Goal: Information Seeking & Learning: Check status

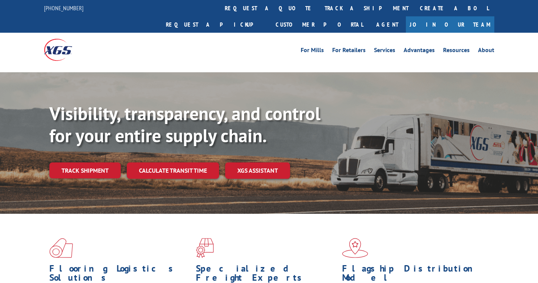
click at [319, 8] on link "track a shipment" at bounding box center [366, 8] width 95 height 16
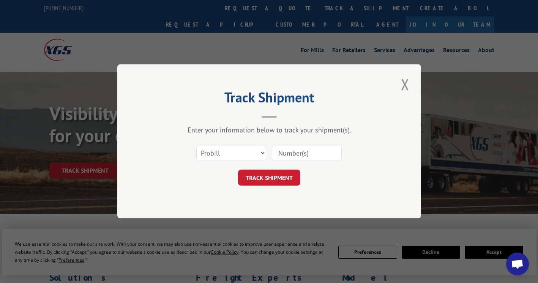
click at [295, 159] on input at bounding box center [307, 153] width 70 height 16
paste input "17323426"
type input "17323426"
click at [278, 174] on button "TRACK SHIPMENT" at bounding box center [269, 178] width 62 height 16
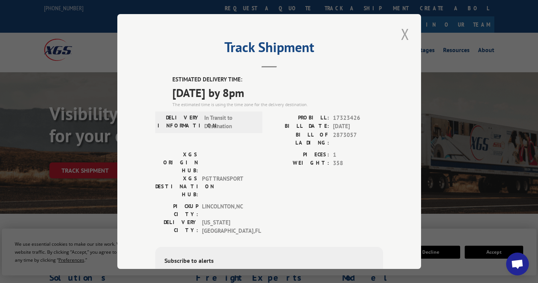
click at [402, 33] on button "Close modal" at bounding box center [405, 34] width 13 height 21
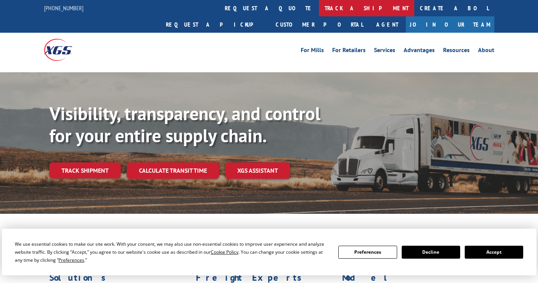
click at [319, 8] on link "track a shipment" at bounding box center [366, 8] width 95 height 16
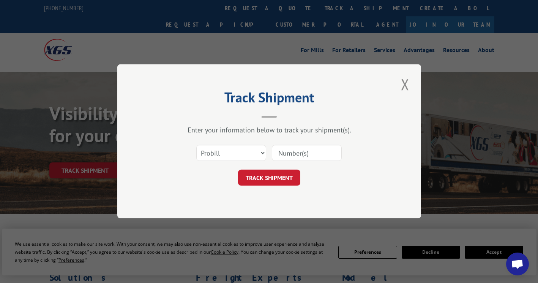
click at [282, 148] on input at bounding box center [307, 153] width 70 height 16
paste input "17323618"
type input "17323618"
click at [289, 180] on button "TRACK SHIPMENT" at bounding box center [269, 178] width 62 height 16
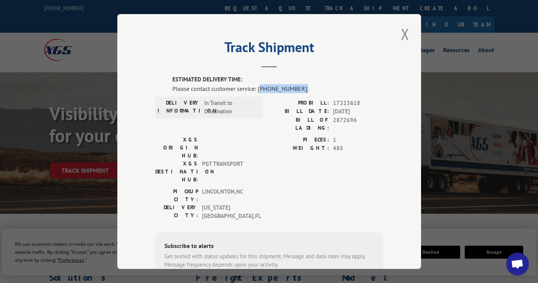
drag, startPoint x: 297, startPoint y: 90, endPoint x: 256, endPoint y: 92, distance: 40.7
click at [256, 92] on div "Please contact customer service: (844) 947-7447." at bounding box center [277, 88] width 211 height 9
copy div "844) 947-7447."
click at [403, 38] on button "Close modal" at bounding box center [405, 34] width 13 height 21
